Goal: Transaction & Acquisition: Purchase product/service

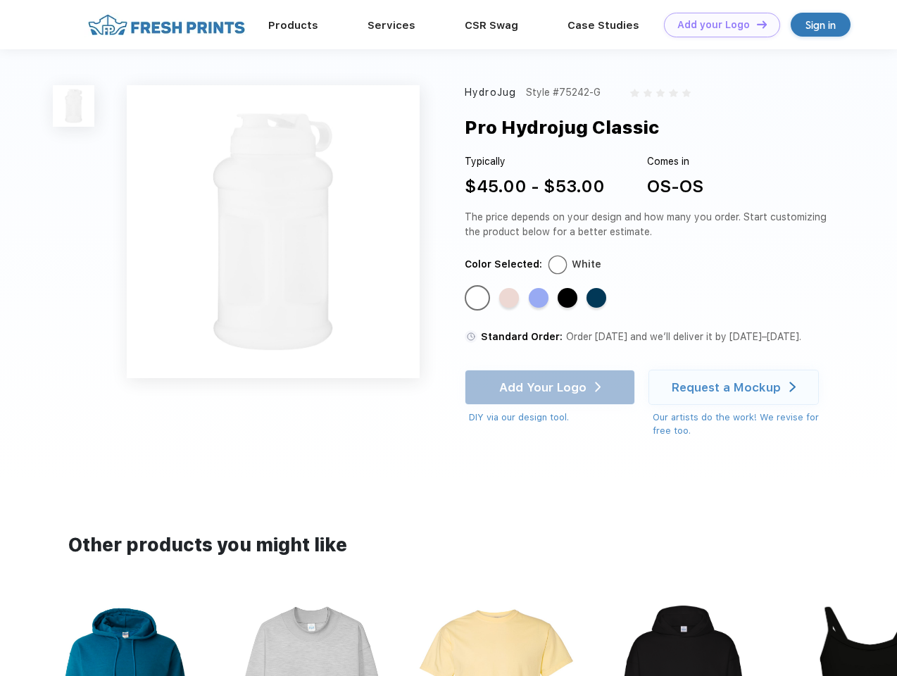
click at [716, 25] on link "Add your Logo Design Tool" at bounding box center [722, 25] width 116 height 25
click at [0, 0] on div "Design Tool" at bounding box center [0, 0] width 0 height 0
click at [755, 24] on link "Add your Logo Design Tool" at bounding box center [722, 25] width 116 height 25
click at [74, 106] on img at bounding box center [74, 106] width 42 height 42
click at [479, 298] on div "Standard Color" at bounding box center [477, 298] width 20 height 20
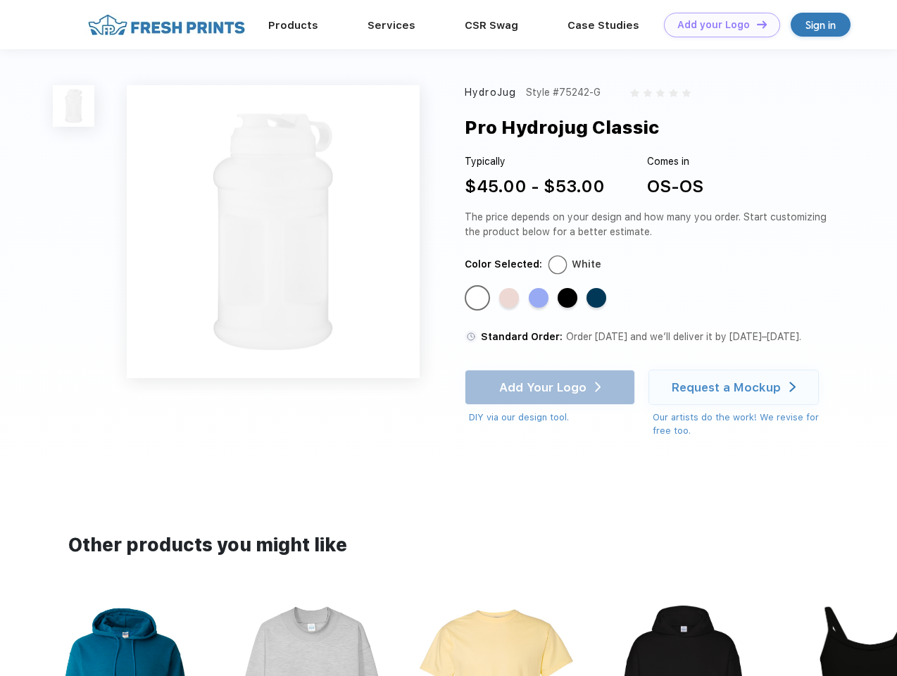
click at [510, 298] on div "Standard Color" at bounding box center [509, 298] width 20 height 20
click at [540, 298] on div "Standard Color" at bounding box center [539, 298] width 20 height 20
click at [569, 298] on div "Standard Color" at bounding box center [567, 298] width 20 height 20
click at [597, 298] on div "Standard Color" at bounding box center [596, 298] width 20 height 20
click at [551, 387] on div "Add Your Logo DIY via our design tool. Ah shoot! This product isn't up in our d…" at bounding box center [549, 396] width 170 height 55
